Goal: Transaction & Acquisition: Purchase product/service

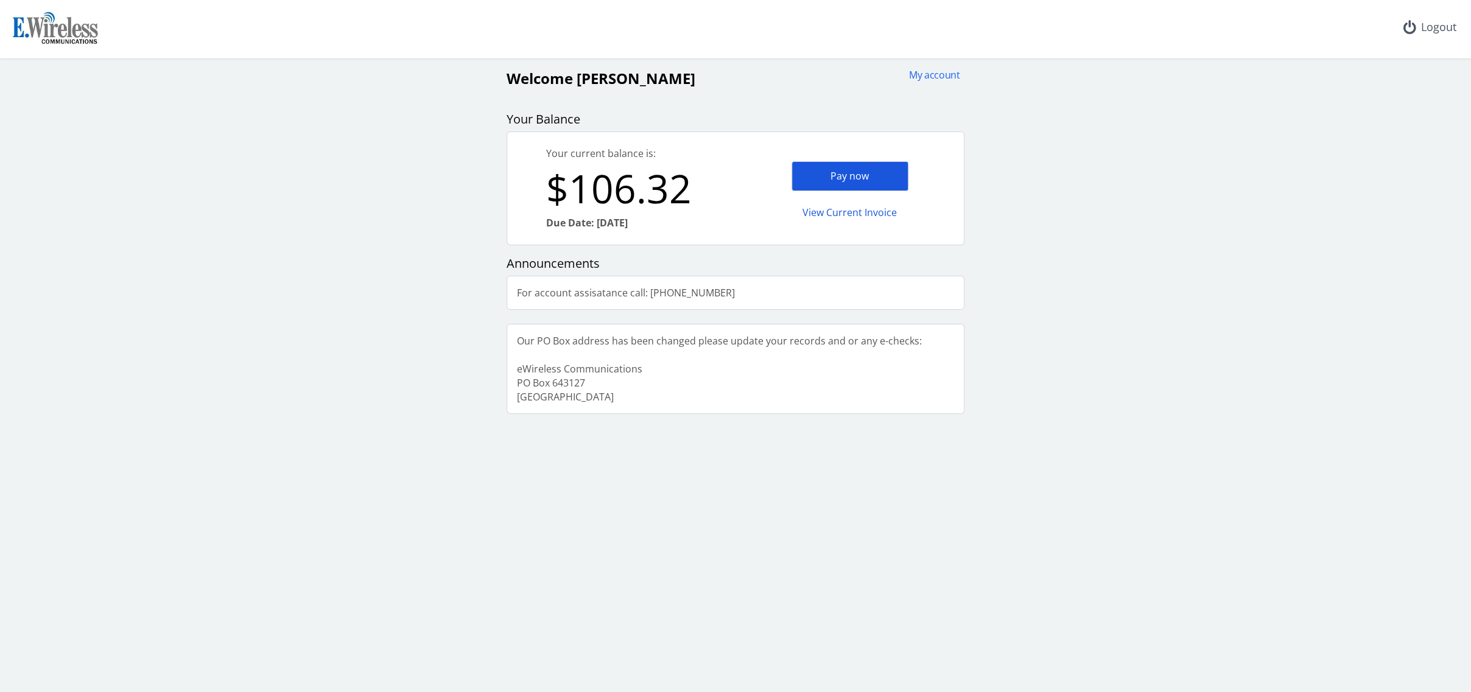
click at [840, 177] on div "Pay now" at bounding box center [850, 176] width 117 height 30
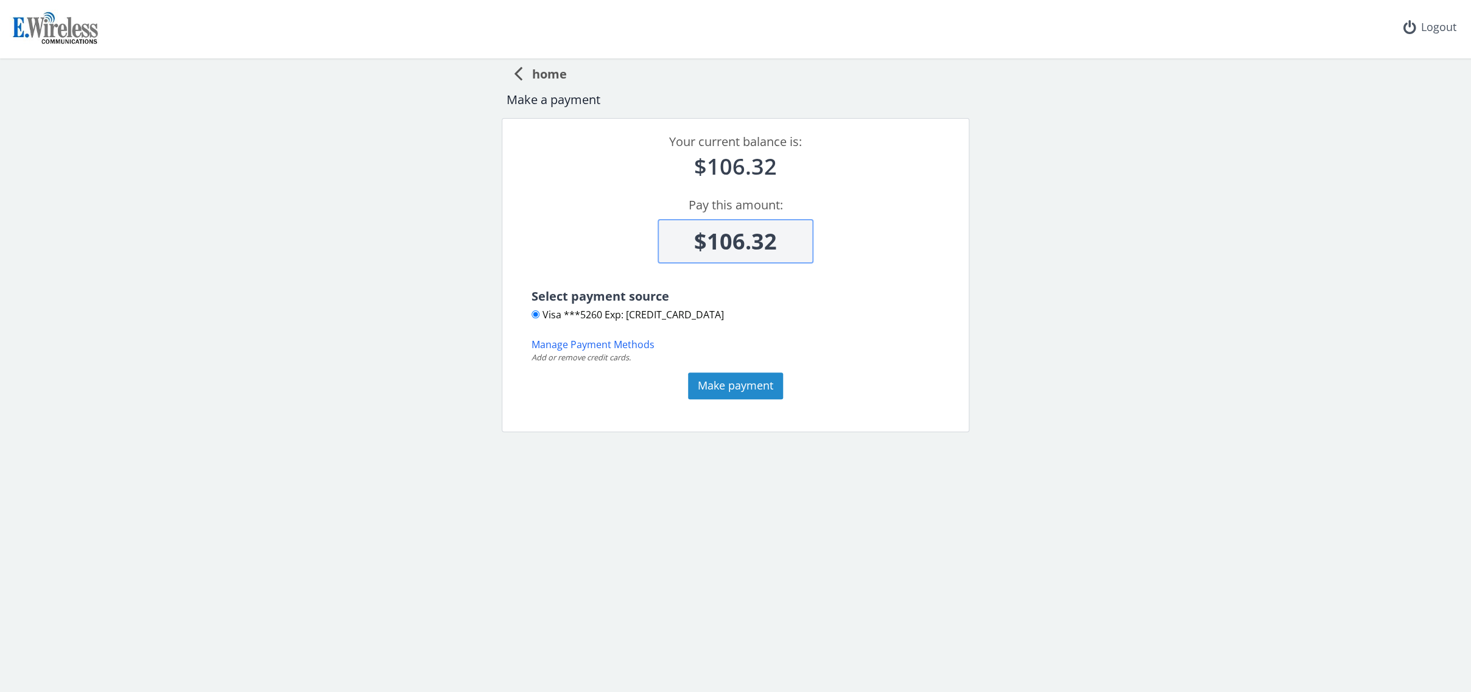
click at [713, 387] on button "Make payment" at bounding box center [735, 386] width 95 height 27
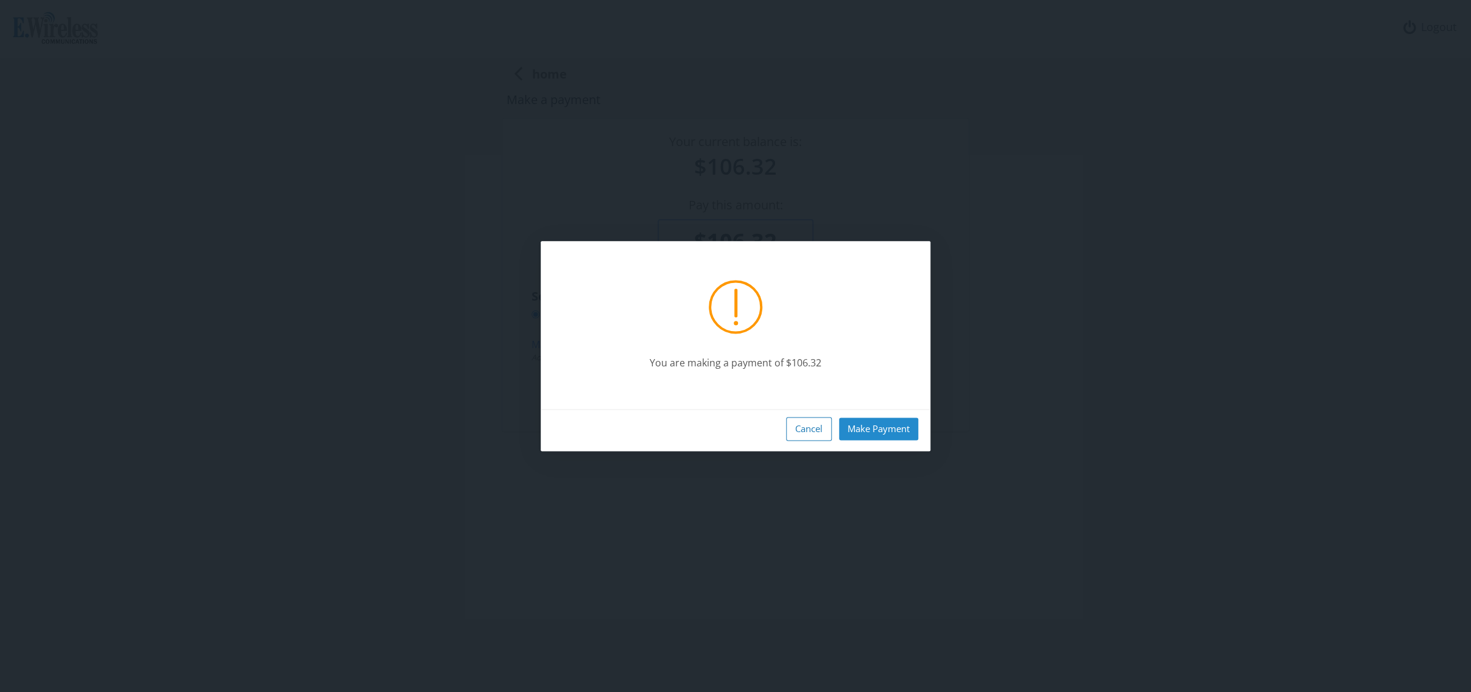
click at [869, 429] on button "Make Payment" at bounding box center [878, 429] width 79 height 23
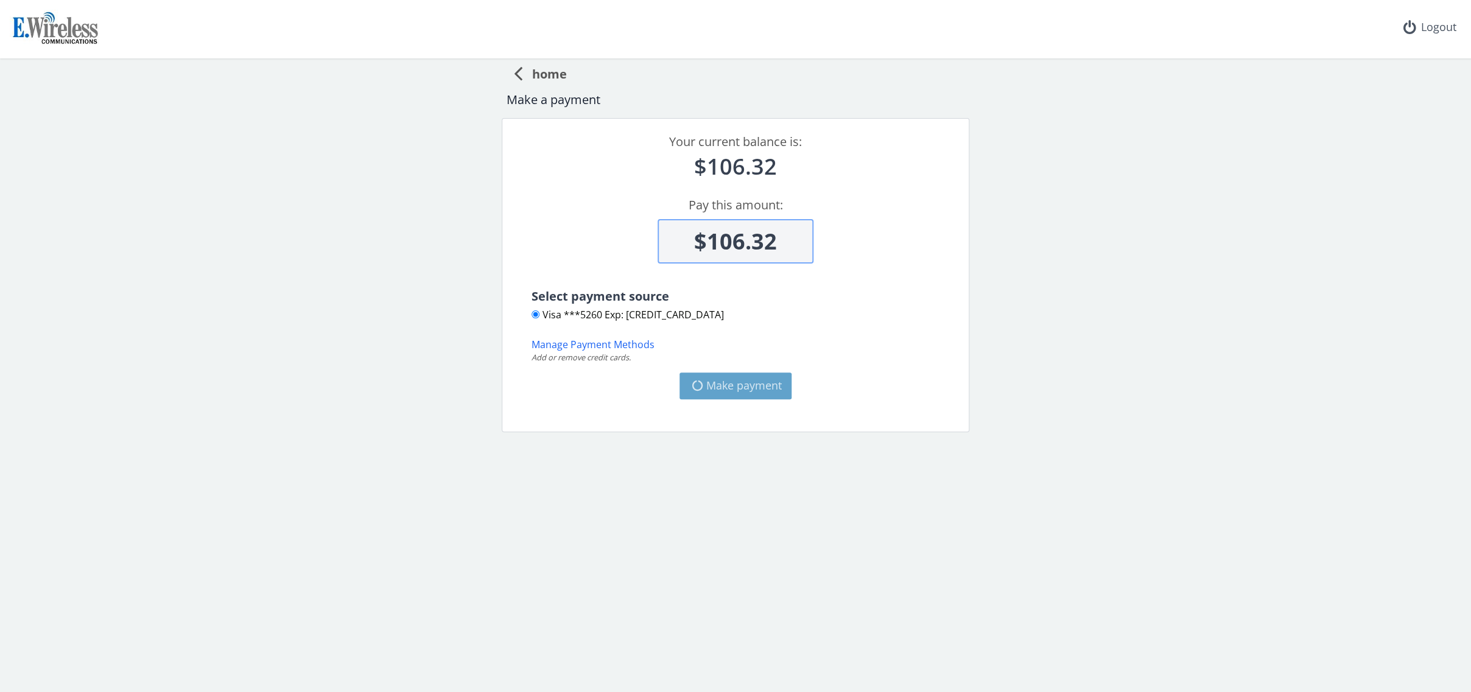
type input "$0"
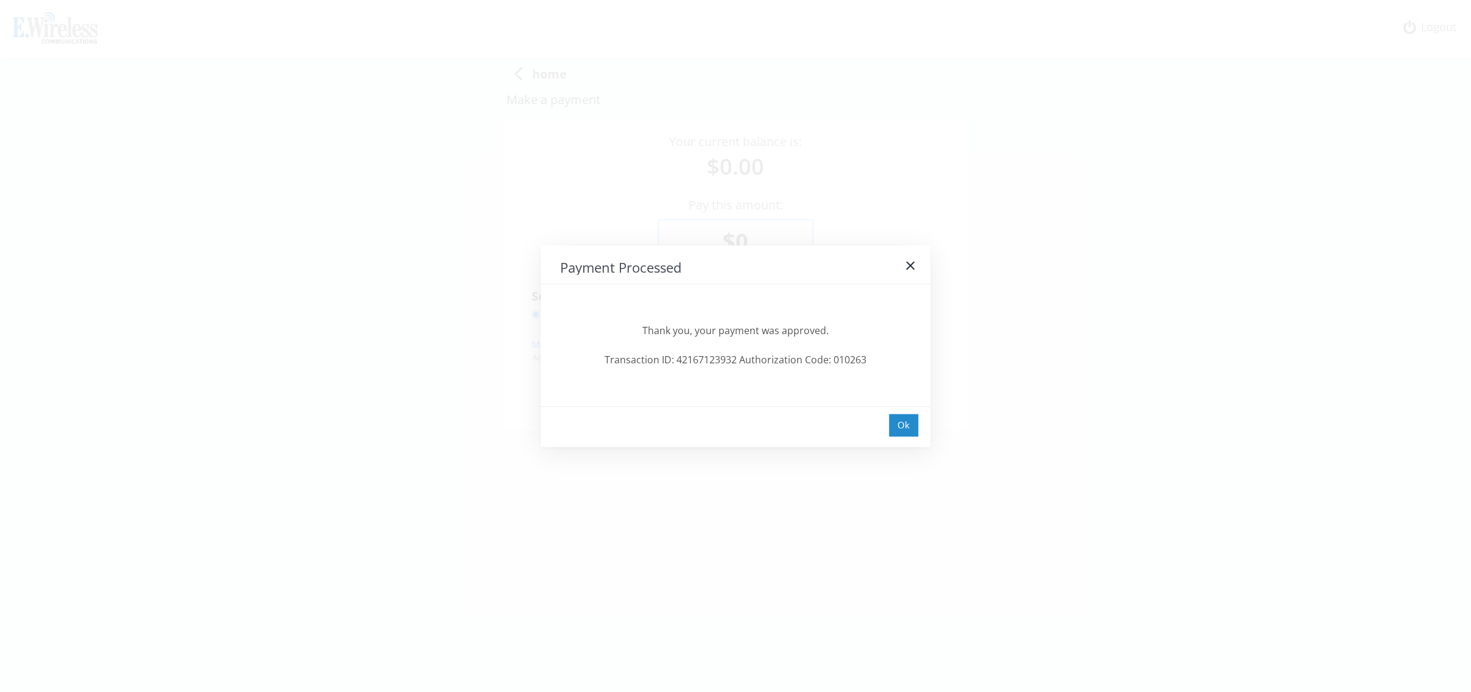
click at [898, 425] on div "Ok" at bounding box center [903, 425] width 29 height 23
